Goal: Information Seeking & Learning: Find specific fact

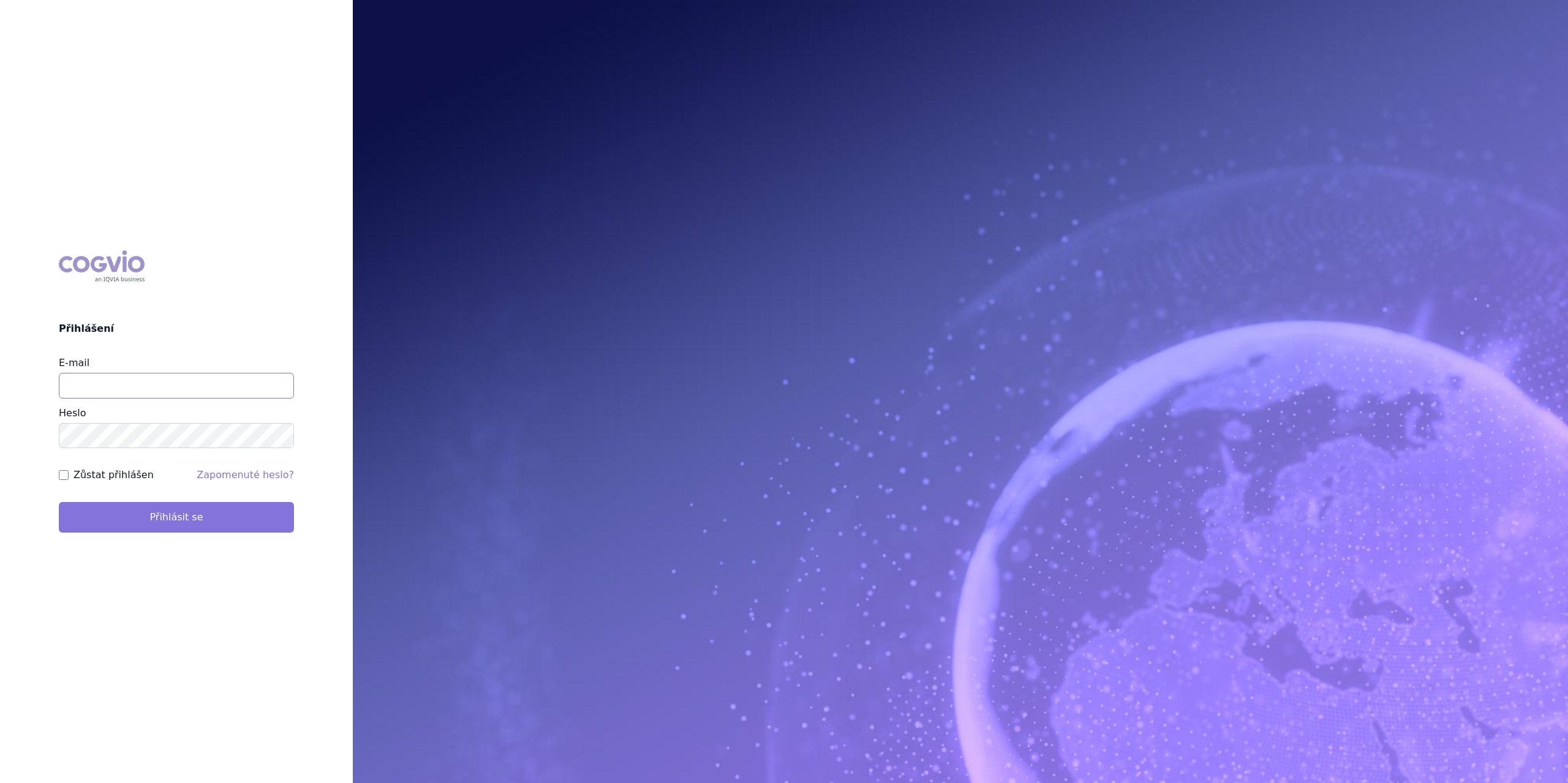
type input "marek.krajcovic@medochemie.com"
click at [141, 516] on button "Přihlásit se" at bounding box center [177, 518] width 235 height 31
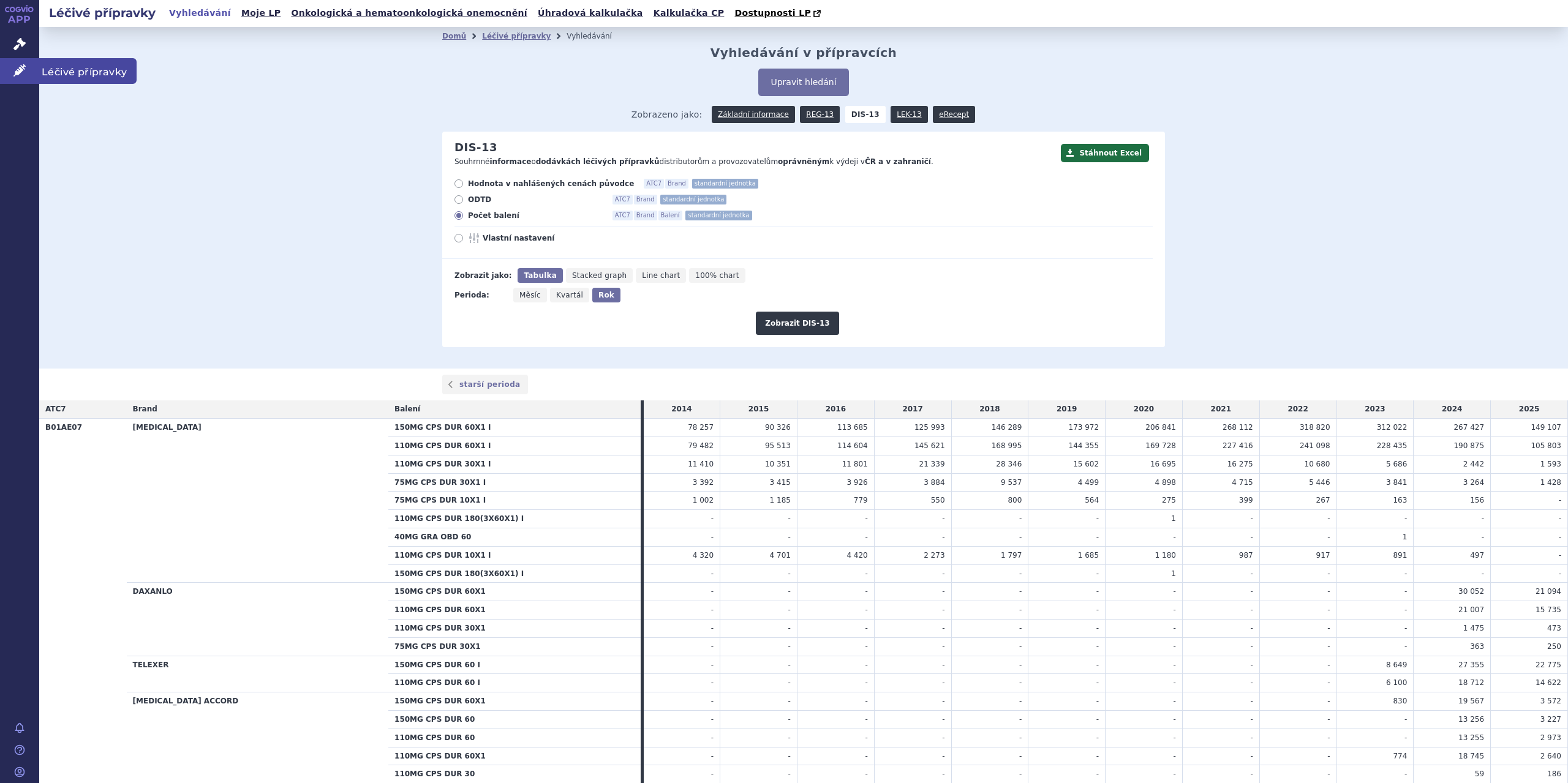
click at [73, 64] on span "Léčivé přípravky" at bounding box center [88, 71] width 97 height 26
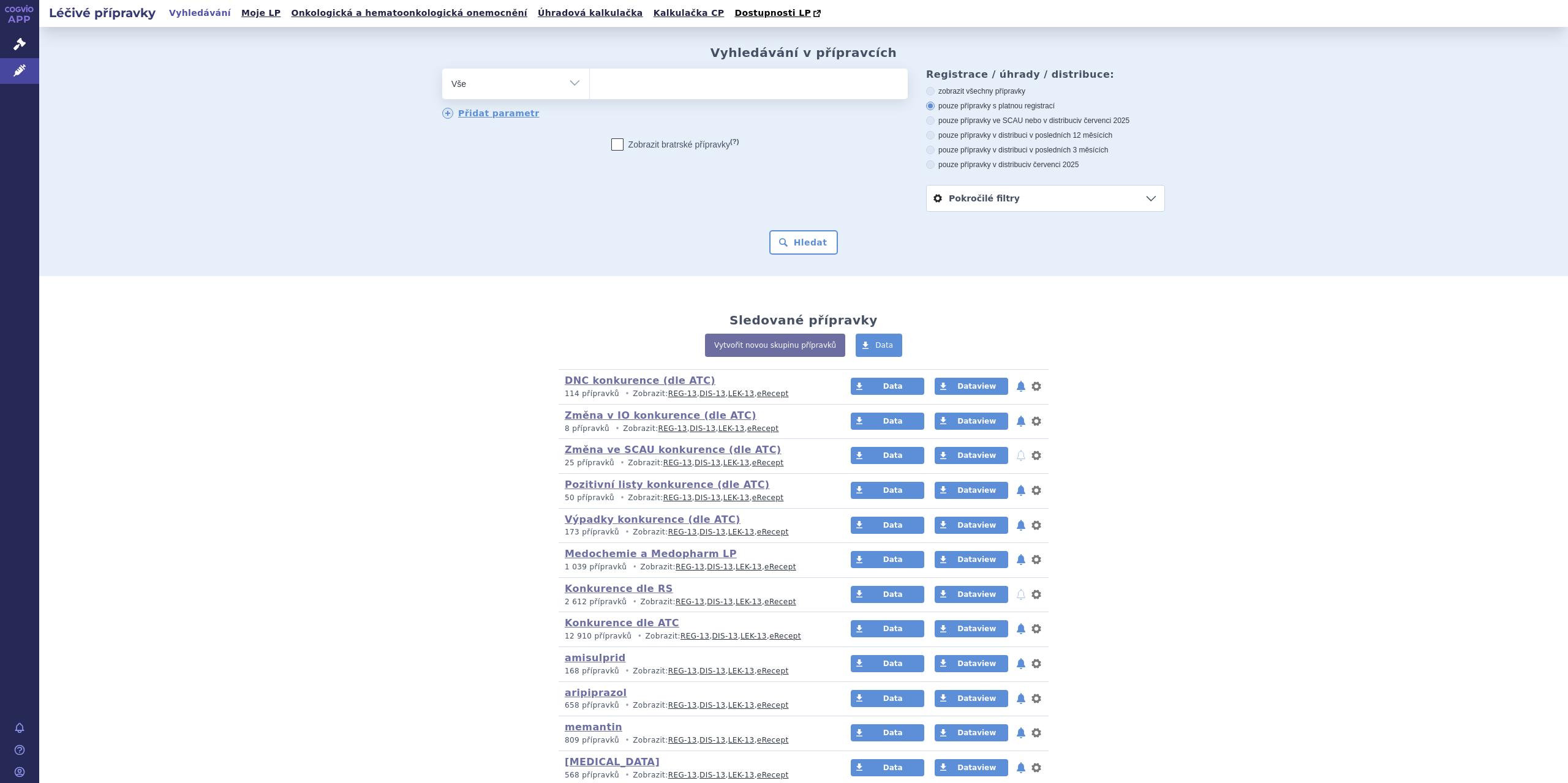
click at [621, 85] on ul at bounding box center [749, 81] width 318 height 26
click at [590, 85] on select at bounding box center [589, 84] width 1 height 31
click at [577, 88] on select "Vše Přípravek/SUKL kód MAH VPOIS ATC/Aktivní látka Léková forma Síla" at bounding box center [515, 82] width 147 height 27
select select "filter-atc-group"
click at [442, 69] on select "Vše Přípravek/SUKL kód MAH VPOIS ATC/Aktivní látka Léková forma Síla" at bounding box center [515, 82] width 147 height 27
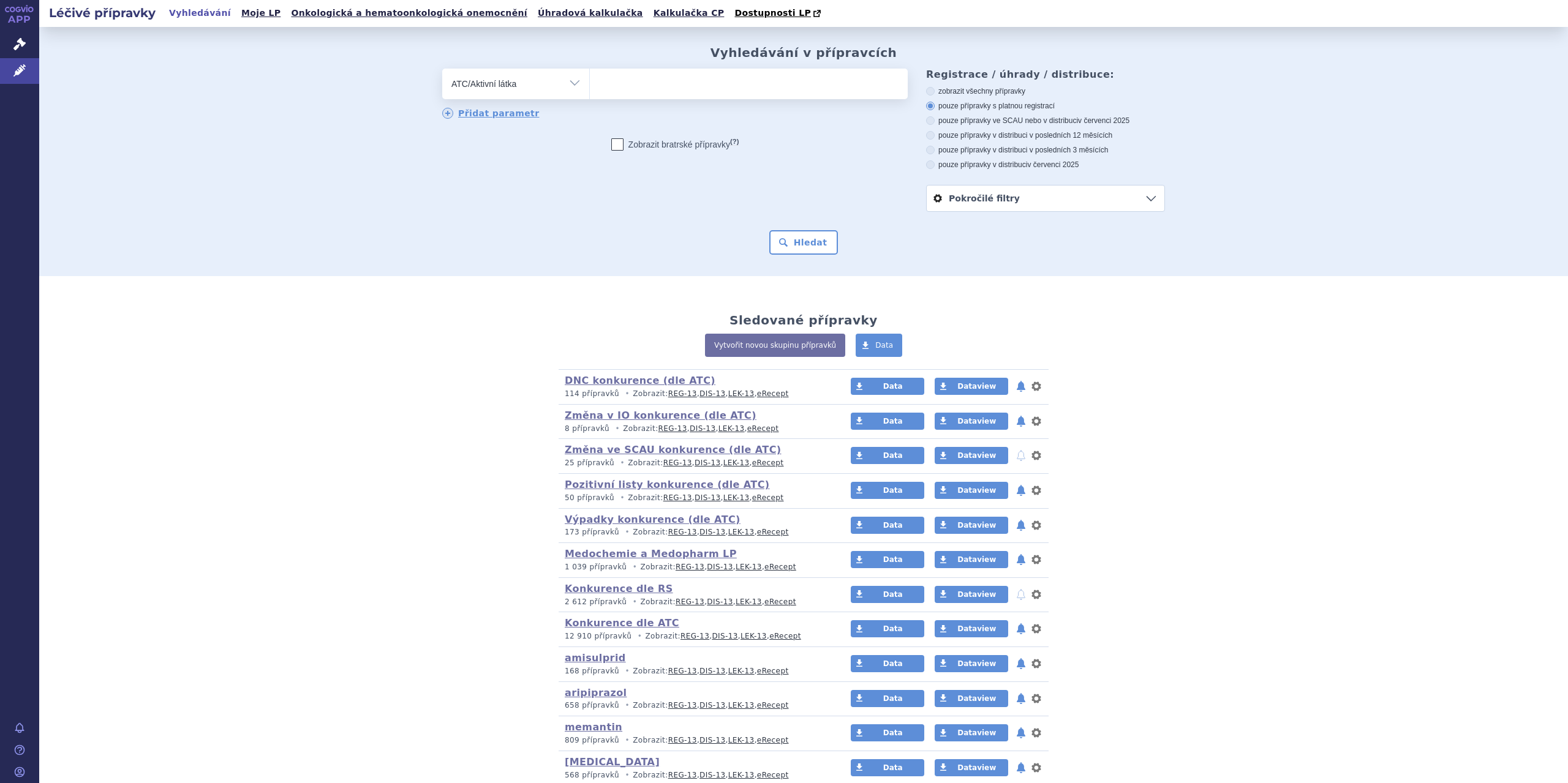
click at [607, 82] on ul at bounding box center [749, 81] width 318 height 26
click at [590, 82] on select at bounding box center [589, 84] width 1 height 31
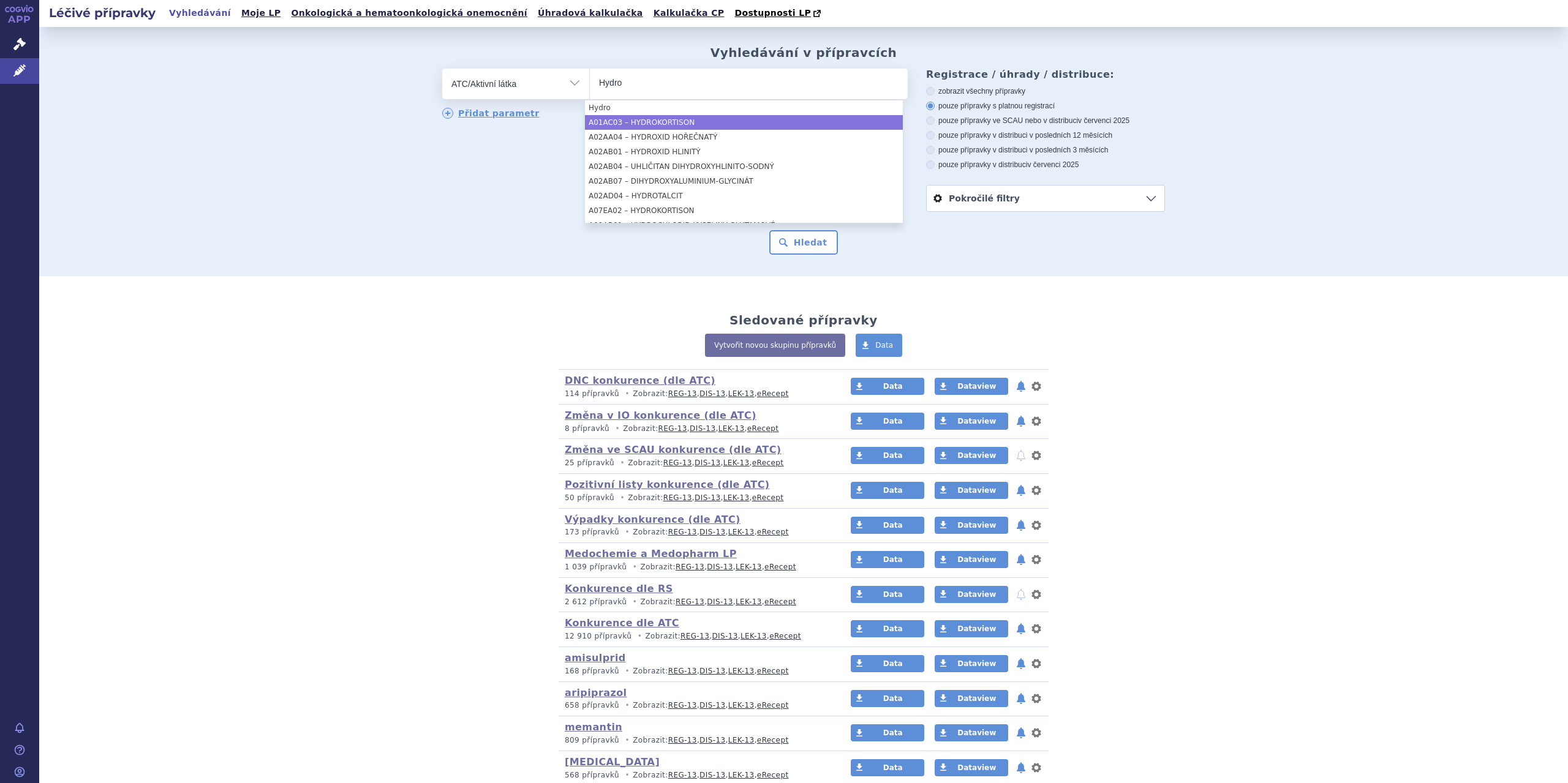
type input "Hydro"
select select "A01AC03"
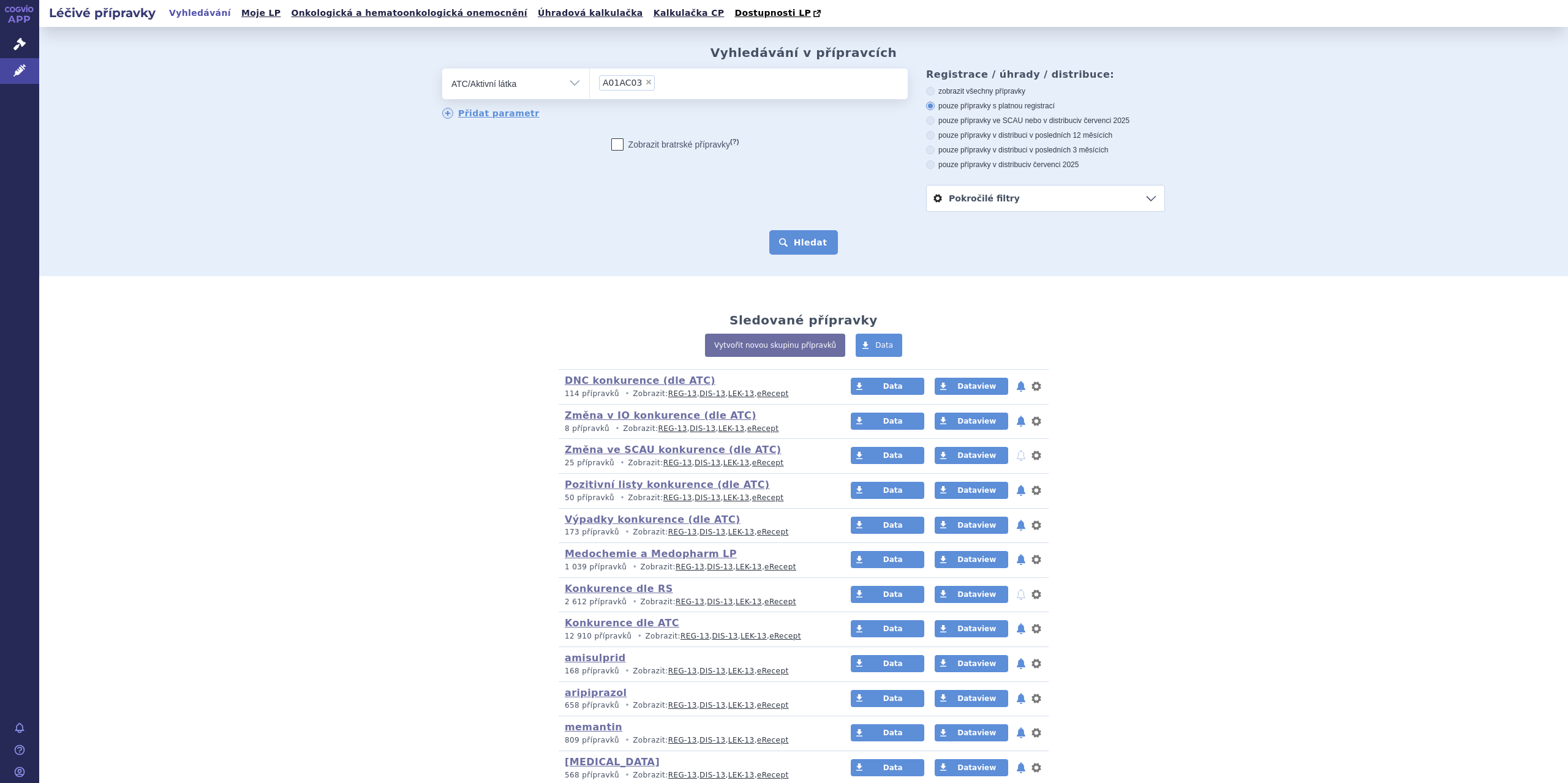
click at [784, 241] on button "Hledat" at bounding box center [804, 242] width 69 height 25
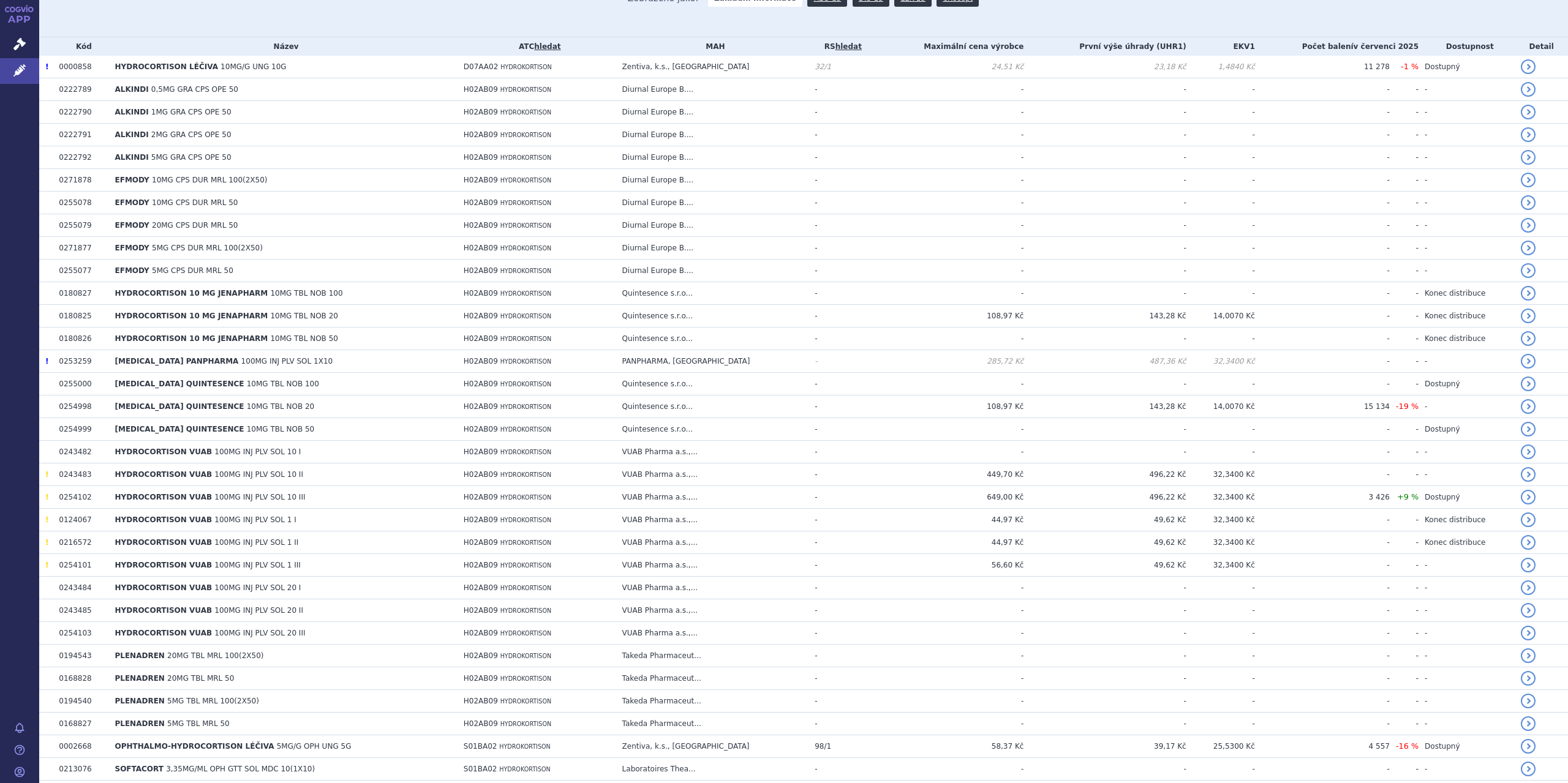
scroll to position [319, 0]
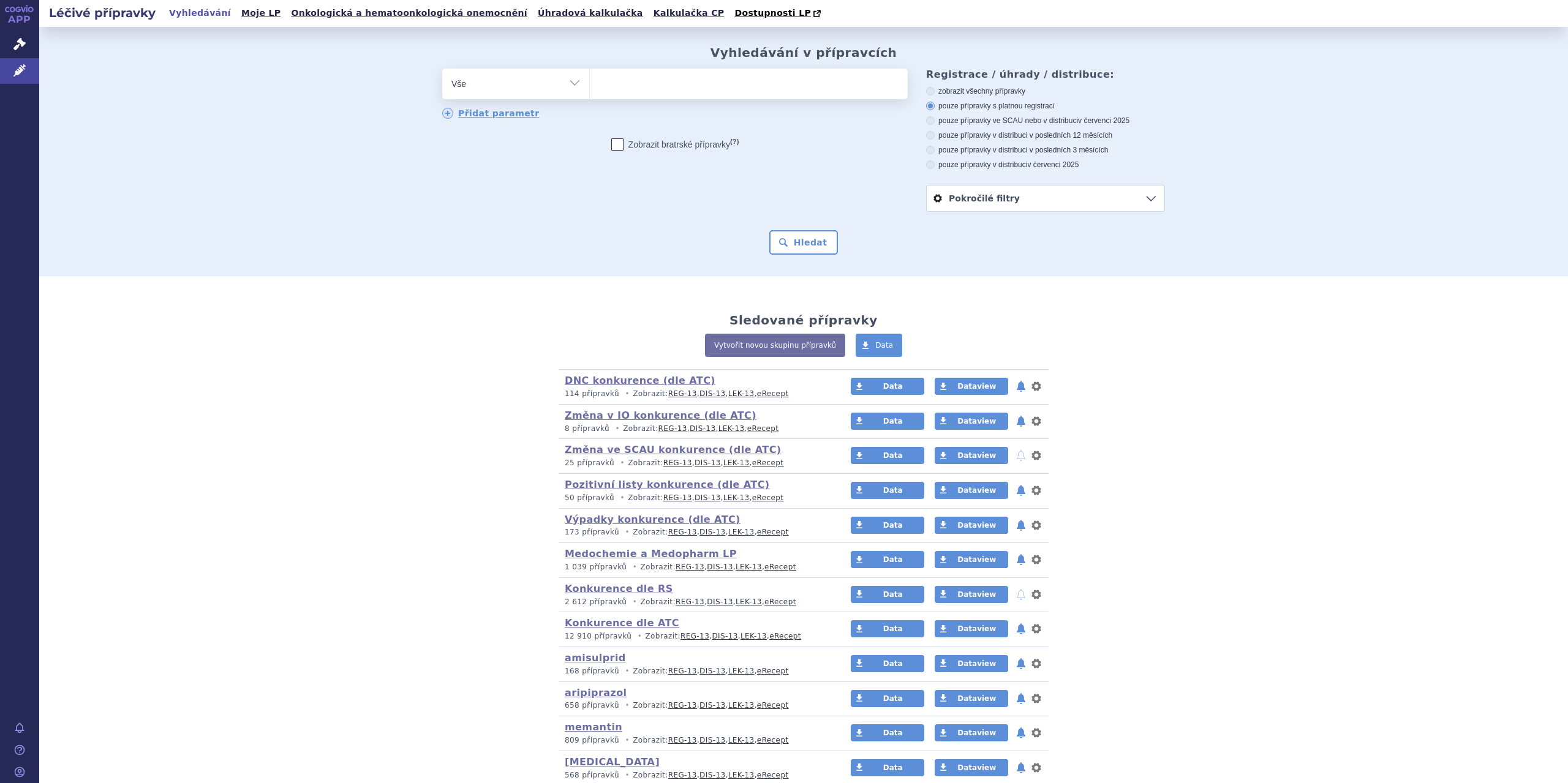
click at [574, 82] on select "Vše Přípravek/SUKL kód MAH VPOIS ATC/Aktivní látka Léková forma Síla" at bounding box center [515, 82] width 147 height 27
select select "filter-atc-group"
click at [442, 69] on select "Vše Přípravek/SUKL kód MAH VPOIS ATC/Aktivní látka Léková forma Síla" at bounding box center [515, 82] width 147 height 27
click at [621, 85] on ul at bounding box center [749, 81] width 318 height 26
click at [590, 85] on select at bounding box center [589, 84] width 1 height 31
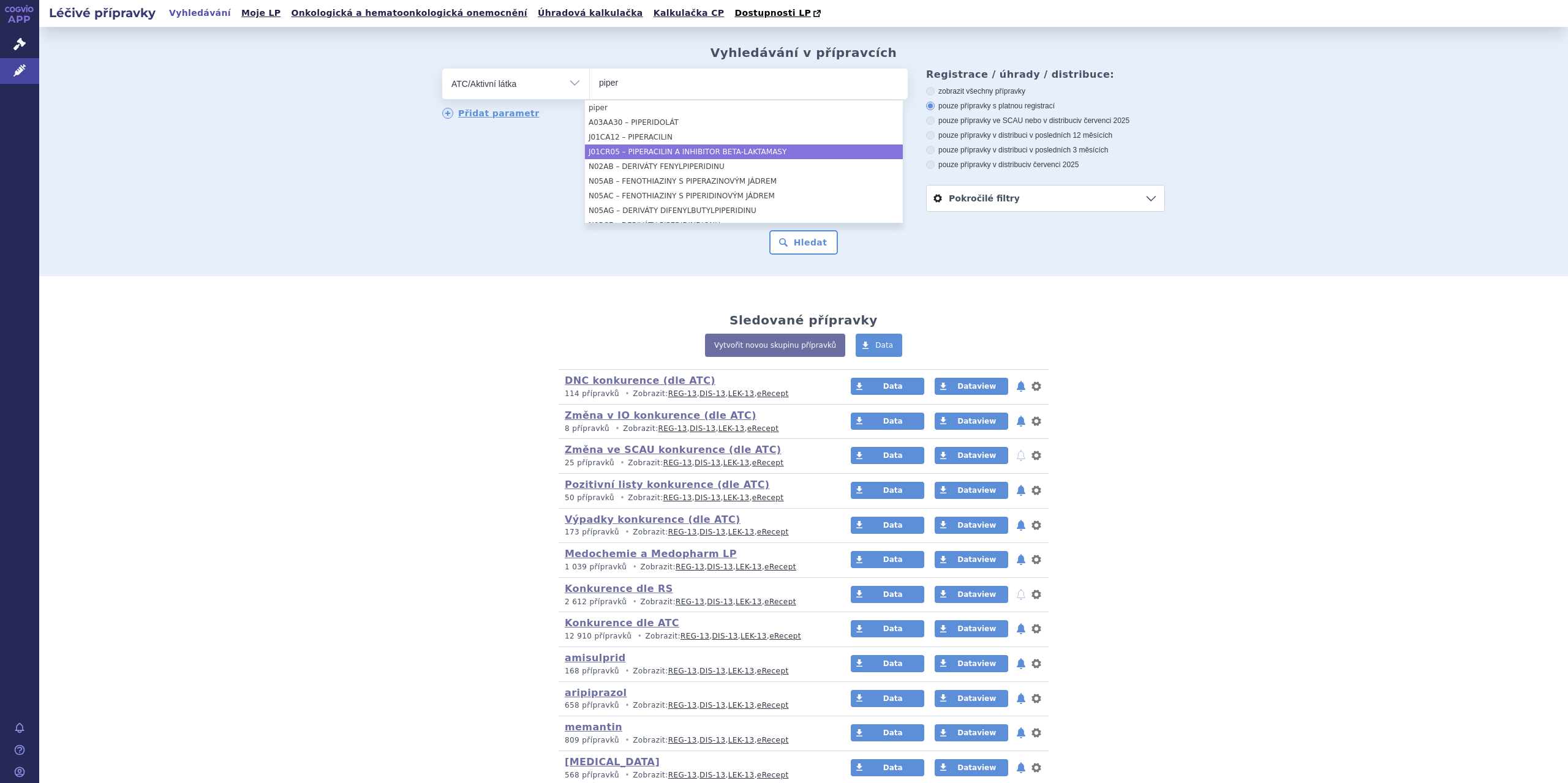
type input "piper"
select select "J01CR05"
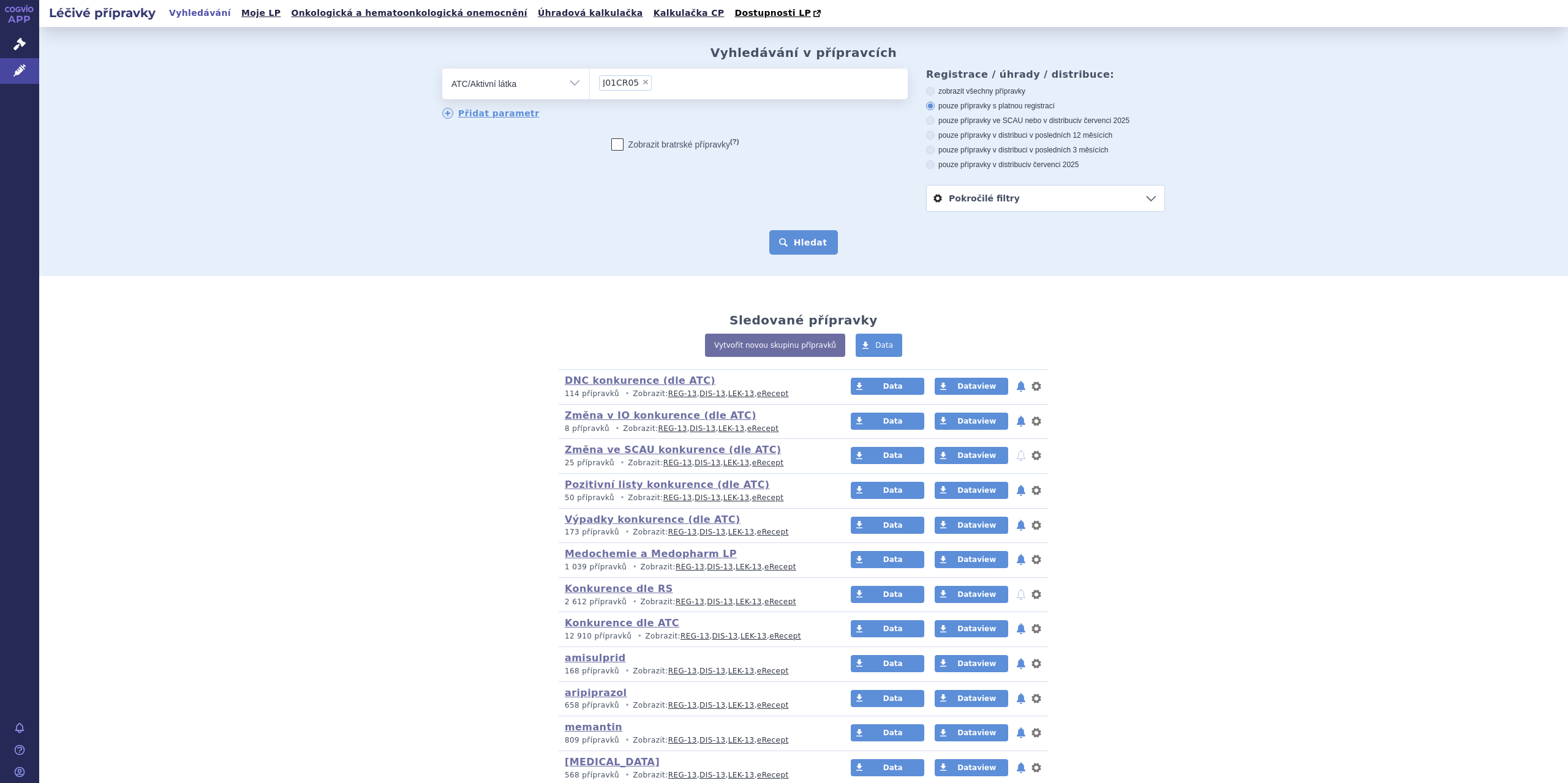
click at [791, 237] on button "Hledat" at bounding box center [804, 242] width 69 height 25
